Goal: Transaction & Acquisition: Subscribe to service/newsletter

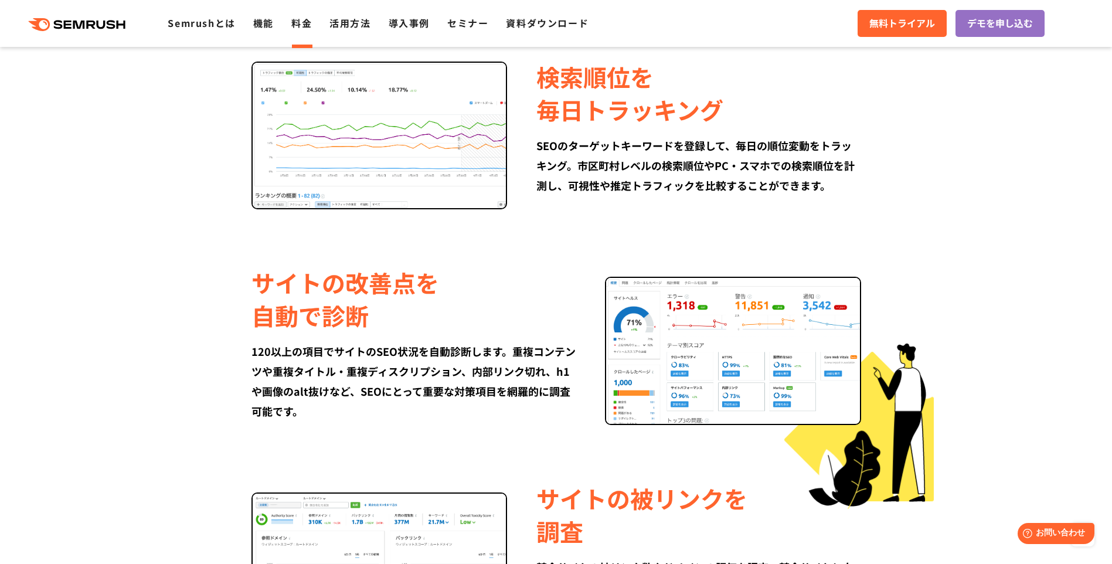
click at [306, 22] on link "料金" at bounding box center [301, 23] width 21 height 14
